Goal: Task Accomplishment & Management: Manage account settings

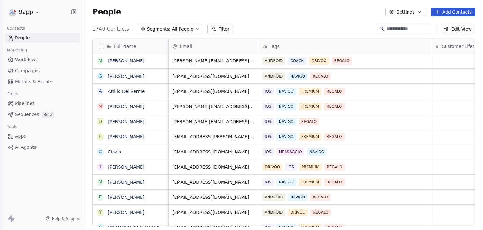
scroll to position [5, 5]
click at [37, 13] on html "9app Contacts People Marketing Workflows Campaigns Metrics & Events Sales Pipel…" at bounding box center [241, 115] width 483 height 230
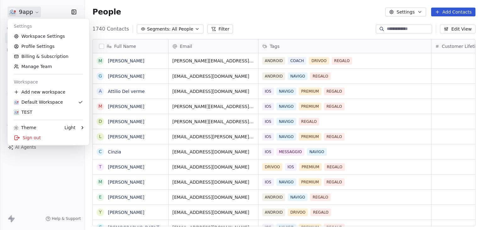
scroll to position [197, 389]
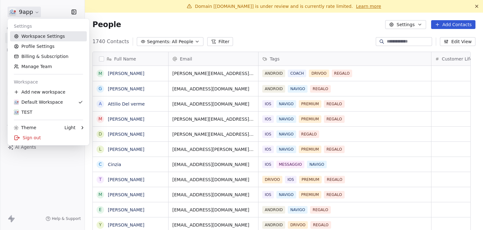
click at [42, 33] on link "Workspace Settings" at bounding box center [48, 36] width 77 height 10
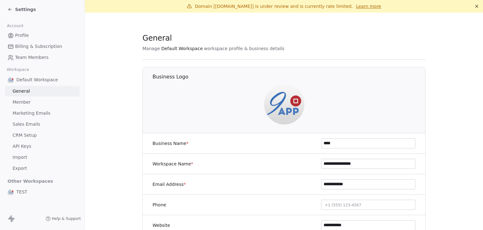
click at [26, 110] on span "Marketing Emails" at bounding box center [32, 113] width 38 height 7
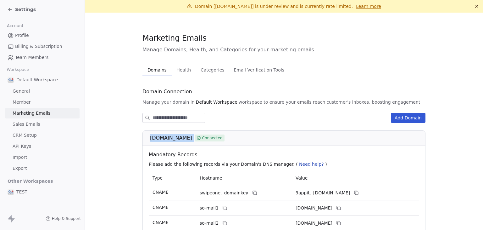
drag, startPoint x: 146, startPoint y: 138, endPoint x: 167, endPoint y: 139, distance: 21.1
click at [167, 139] on div "[DOMAIN_NAME] Connected" at bounding box center [284, 137] width 283 height 15
copy div "[DOMAIN_NAME]"
click at [174, 69] on span "Health" at bounding box center [184, 69] width 20 height 9
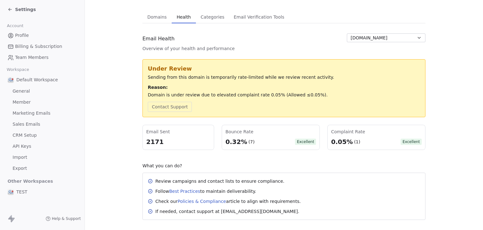
scroll to position [63, 0]
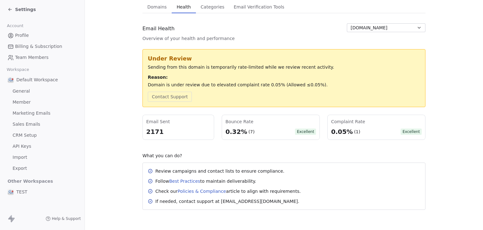
click at [157, 11] on span "Domains" at bounding box center [157, 7] width 25 height 9
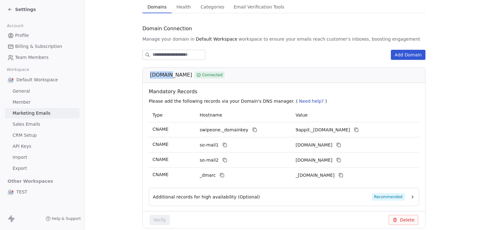
drag, startPoint x: 148, startPoint y: 75, endPoint x: 164, endPoint y: 77, distance: 16.6
click at [164, 77] on div "[DOMAIN_NAME] Connected" at bounding box center [286, 75] width 272 height 8
copy span "[DOMAIN_NAME]"
click at [24, 12] on span "Settings" at bounding box center [25, 9] width 21 height 6
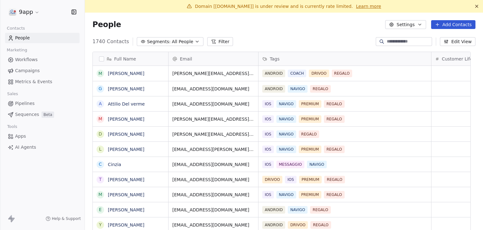
scroll to position [197, 389]
click at [27, 57] on span "Workflows" at bounding box center [26, 59] width 23 height 7
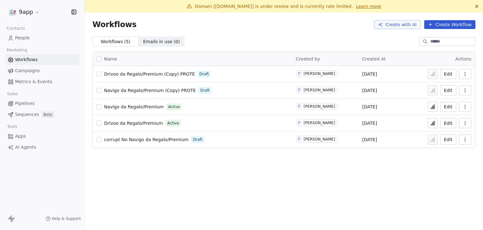
click at [26, 71] on span "Campaigns" at bounding box center [27, 70] width 25 height 7
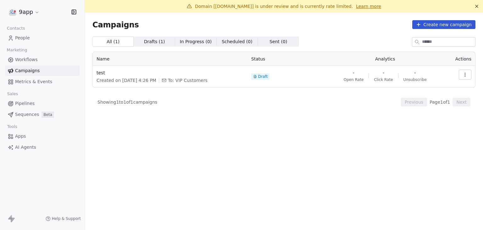
click at [29, 59] on span "Workflows" at bounding box center [26, 59] width 23 height 7
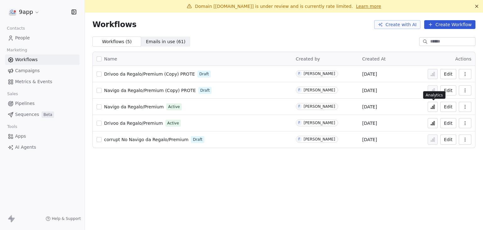
click at [431, 106] on icon at bounding box center [432, 106] width 5 height 5
click at [438, 121] on button at bounding box center [433, 123] width 10 height 10
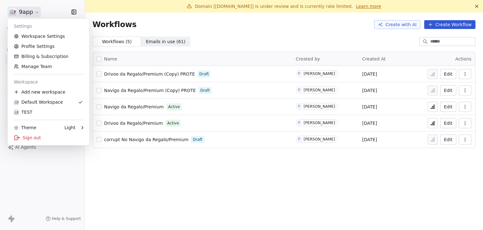
click at [27, 11] on html "9app Contacts People Marketing Workflows Campaigns Metrics & Events Sales Pipel…" at bounding box center [241, 115] width 483 height 230
click at [33, 38] on link "Workspace Settings" at bounding box center [48, 36] width 77 height 10
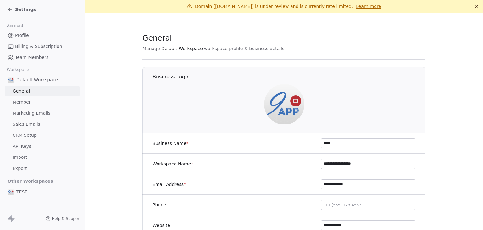
drag, startPoint x: 344, startPoint y: 145, endPoint x: 290, endPoint y: 139, distance: 54.5
click at [290, 139] on div "Business Name * ****" at bounding box center [284, 143] width 283 height 20
click at [322, 37] on div "General" at bounding box center [284, 38] width 283 height 11
click at [31, 114] on span "Marketing Emails" at bounding box center [32, 113] width 38 height 7
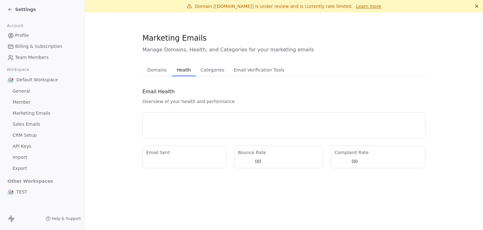
click at [176, 66] on span "Health" at bounding box center [183, 69] width 19 height 9
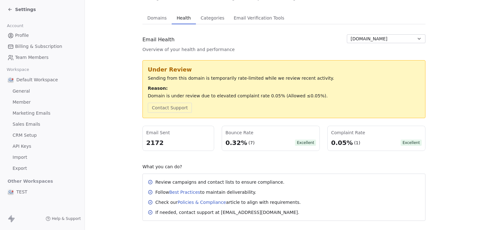
scroll to position [63, 0]
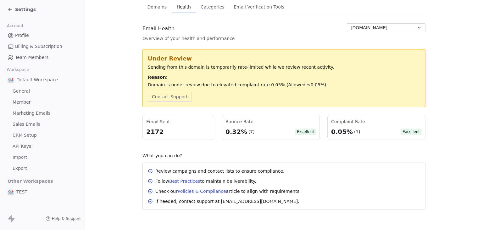
click at [297, 92] on div "Contact Support" at bounding box center [284, 97] width 273 height 10
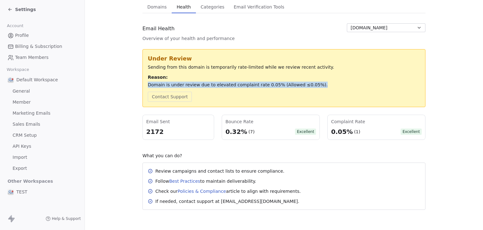
drag, startPoint x: 307, startPoint y: 85, endPoint x: 142, endPoint y: 85, distance: 165.2
click at [143, 85] on div "Under Review Sending from this domain is temporarily rate-limited while we revi…" at bounding box center [284, 78] width 283 height 58
copy div "Domain is under review due to elevated complaint rate 0.05% (Allowed ≤0.05%)."
click at [214, 82] on div "Domain is under review due to elevated complaint rate 0.05% (Allowed ≤0.05%)." at bounding box center [284, 85] width 273 height 6
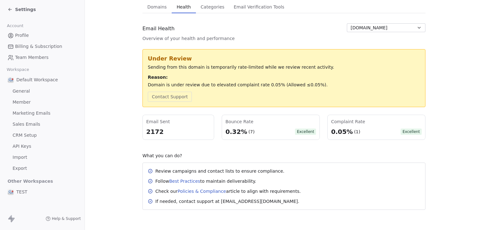
click at [157, 9] on span "Domains" at bounding box center [157, 7] width 25 height 9
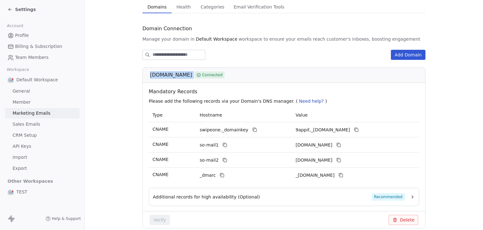
drag, startPoint x: 146, startPoint y: 74, endPoint x: 174, endPoint y: 75, distance: 27.7
click at [174, 75] on div "[DOMAIN_NAME] Connected" at bounding box center [284, 74] width 283 height 15
copy div "[DOMAIN_NAME]"
click at [296, 52] on div "Add Domain" at bounding box center [284, 55] width 283 height 10
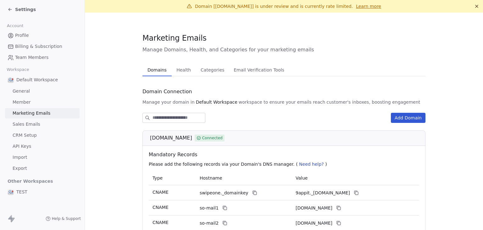
click at [176, 65] on span "Health" at bounding box center [184, 69] width 20 height 9
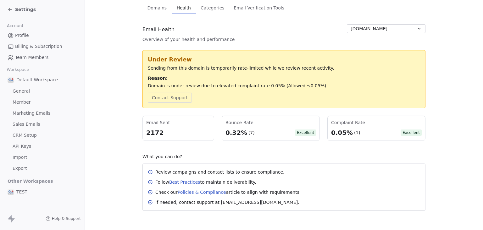
scroll to position [63, 0]
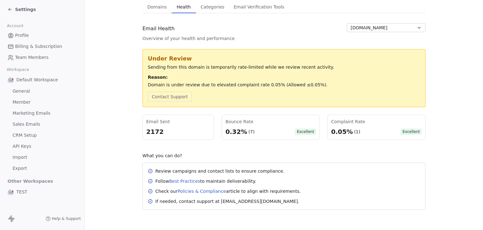
click at [24, 10] on span "Settings" at bounding box center [25, 9] width 21 height 6
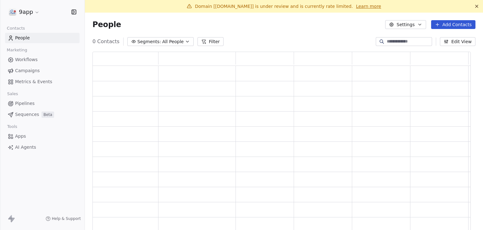
scroll to position [182, 374]
click at [26, 13] on html "9app Contacts People Marketing Workflows Campaigns Metrics & Events Sales Pipel…" at bounding box center [241, 115] width 483 height 230
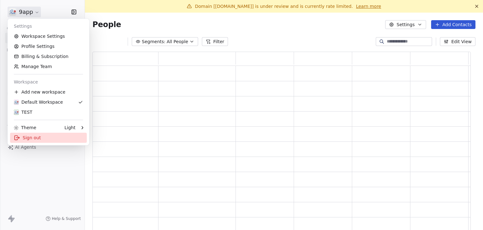
click at [30, 138] on div "Sign out" at bounding box center [48, 137] width 77 height 10
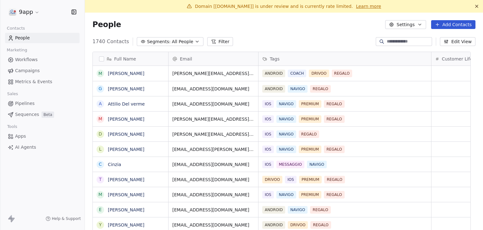
scroll to position [197, 389]
